Goal: Communication & Community: Participate in discussion

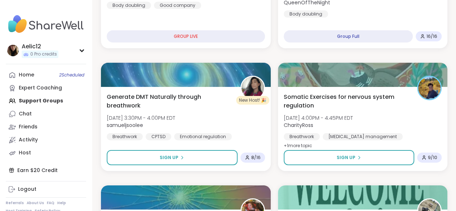
scroll to position [1150, 0]
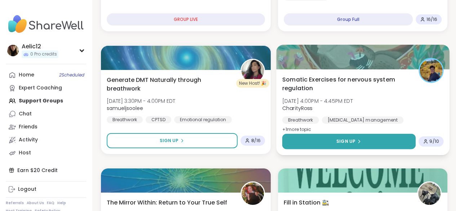
click at [330, 144] on button "Sign Up" at bounding box center [348, 142] width 133 height 16
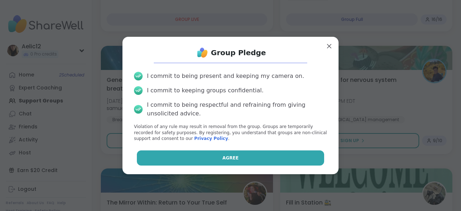
click at [284, 158] on button "Agree" at bounding box center [231, 157] width 188 height 15
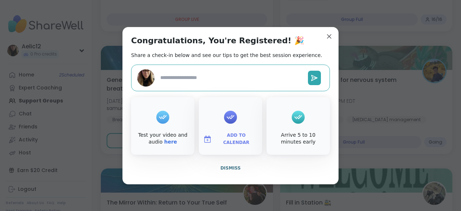
type textarea "*"
click at [229, 167] on span "Dismiss" at bounding box center [231, 167] width 20 height 5
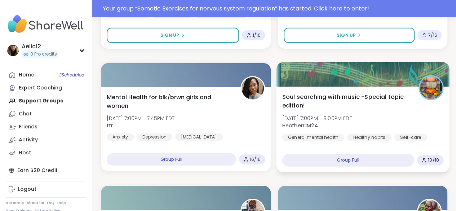
scroll to position [1167, 0]
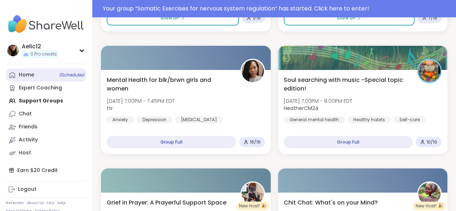
click at [35, 77] on link "Home 3 Scheduled" at bounding box center [46, 74] width 80 height 13
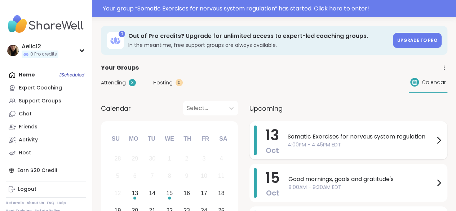
click at [345, 149] on div "Somatic Exercises for nervous system regulation 4:00PM - 4:45PM EDT" at bounding box center [365, 140] width 155 height 30
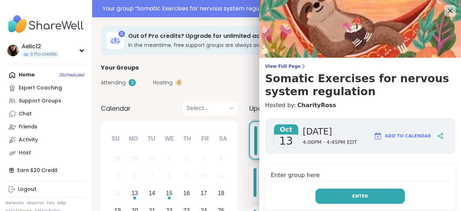
click at [377, 200] on button "Enter" at bounding box center [360, 196] width 89 height 15
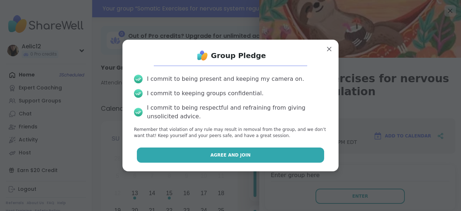
click at [307, 159] on button "Agree and Join" at bounding box center [231, 154] width 188 height 15
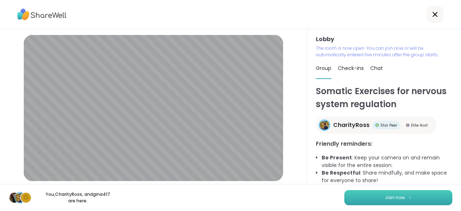
click at [355, 195] on button "Join now" at bounding box center [399, 197] width 108 height 15
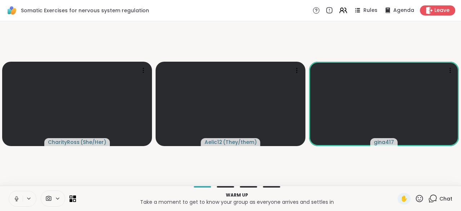
click at [16, 198] on icon at bounding box center [17, 197] width 2 height 3
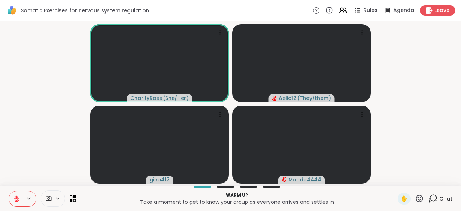
click at [340, 11] on icon at bounding box center [342, 12] width 4 height 2
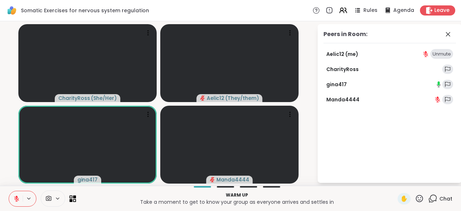
click at [440, 85] on icon at bounding box center [439, 83] width 2 height 4
click at [447, 36] on icon at bounding box center [448, 34] width 9 height 9
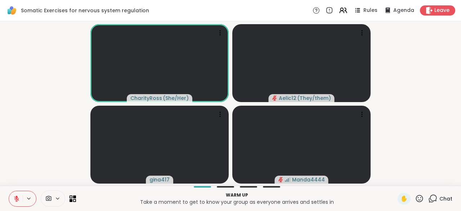
click at [440, 197] on span "Chat" at bounding box center [446, 198] width 13 height 7
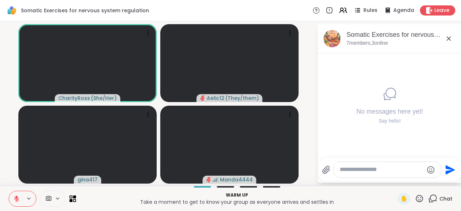
click at [412, 175] on div at bounding box center [387, 170] width 107 height 16
click at [411, 173] on textarea "Type your message" at bounding box center [382, 170] width 84 height 8
type textarea "*"
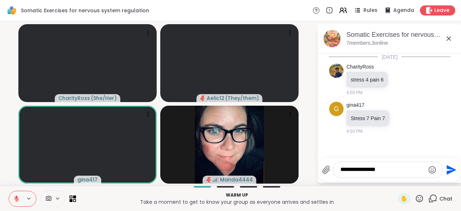
type textarea "**********"
click at [451, 168] on icon "Send" at bounding box center [452, 170] width 10 height 10
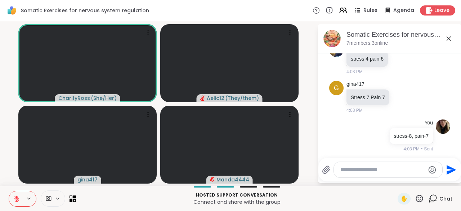
scroll to position [59, 0]
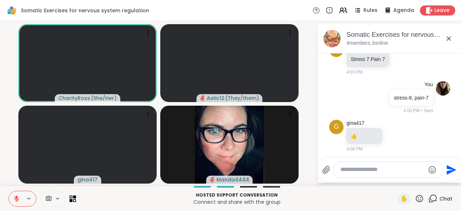
click at [18, 198] on icon at bounding box center [16, 198] width 6 height 6
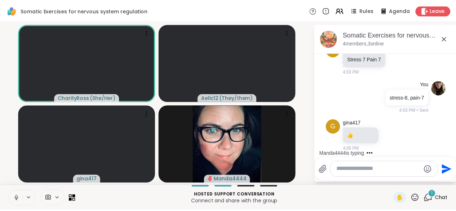
scroll to position [97, 0]
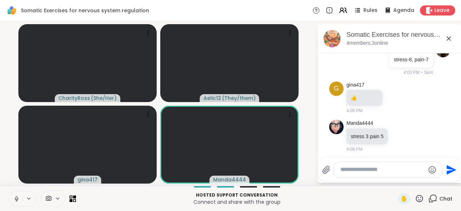
click at [17, 198] on icon at bounding box center [16, 198] width 6 height 6
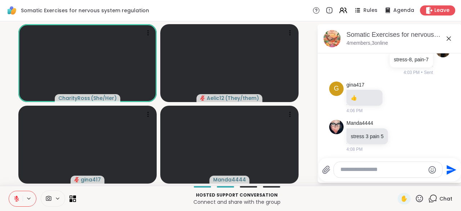
click at [17, 198] on icon at bounding box center [16, 198] width 6 height 6
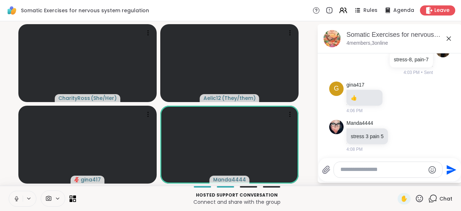
click at [17, 198] on icon at bounding box center [16, 198] width 6 height 6
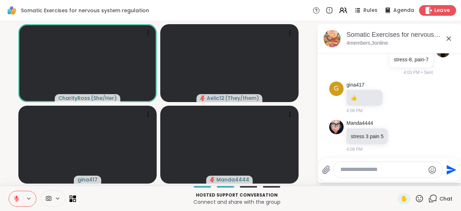
click at [425, 7] on icon at bounding box center [429, 10] width 8 height 8
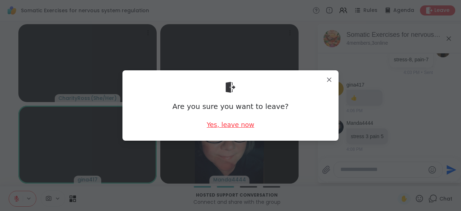
click at [234, 120] on div "Yes, leave now" at bounding box center [231, 124] width 48 height 9
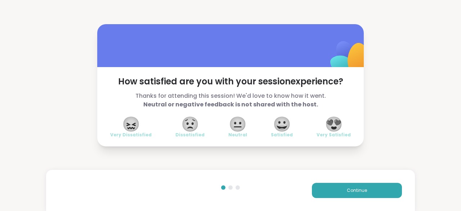
click at [337, 122] on span "😍" at bounding box center [334, 124] width 18 height 13
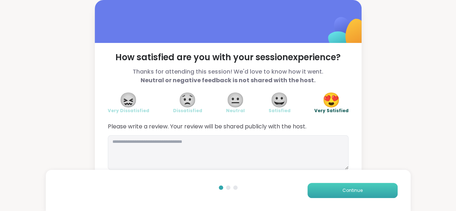
click at [329, 187] on button "Continue" at bounding box center [352, 190] width 90 height 15
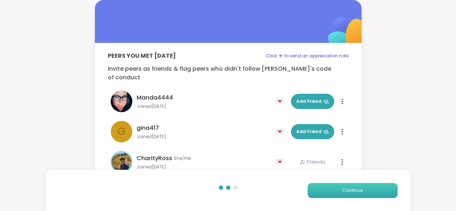
click at [329, 187] on button "Continue" at bounding box center [352, 190] width 90 height 15
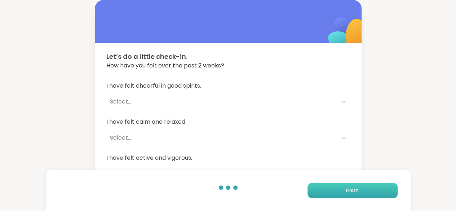
click at [329, 187] on button "Finish" at bounding box center [352, 190] width 90 height 15
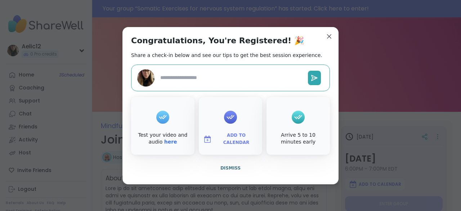
type textarea "*"
